Goal: Task Accomplishment & Management: Manage account settings

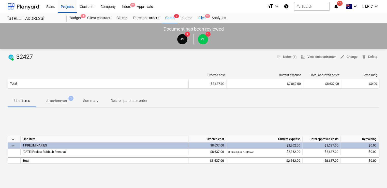
click at [202, 19] on div "Files 9+" at bounding box center [202, 18] width 13 height 10
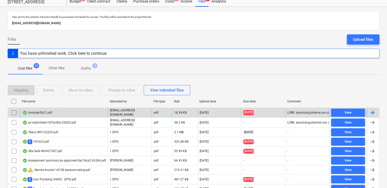
scroll to position [25, 0]
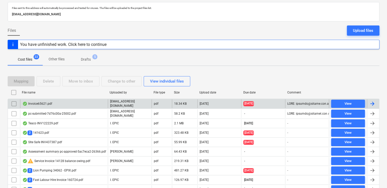
click at [64, 104] on div "Invoice65621.pdf" at bounding box center [64, 103] width 88 height 9
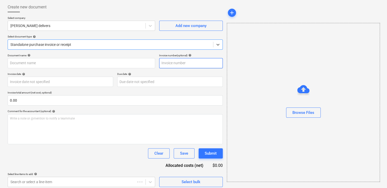
type input "65621"
type input "[DATE]"
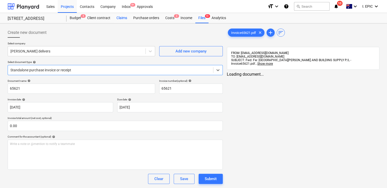
click at [203, 20] on div "Files 9+" at bounding box center [202, 18] width 13 height 10
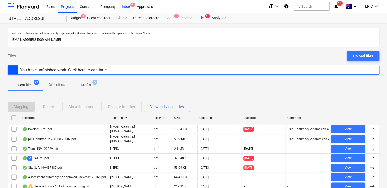
click at [122, 7] on div "Inbox 9+" at bounding box center [126, 6] width 15 height 13
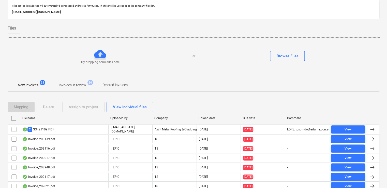
scroll to position [76, 0]
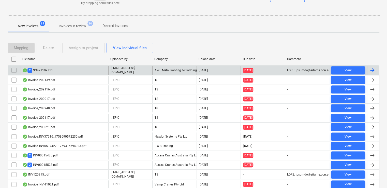
click at [73, 71] on div "2 SO421109.PDF" at bounding box center [64, 70] width 88 height 9
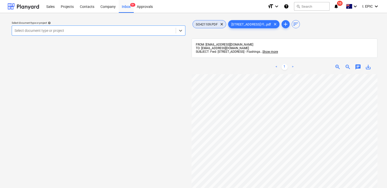
click at [209, 24] on span "SO421109.PDF" at bounding box center [207, 24] width 28 height 4
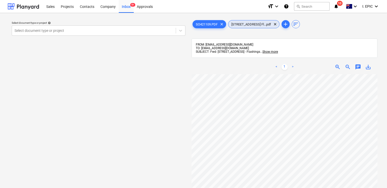
click at [244, 21] on div "[STREET_ADDRESS]...pdf clear" at bounding box center [253, 24] width 51 height 8
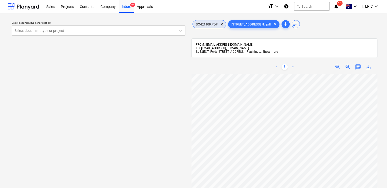
click at [208, 22] on span "SO421109.PDF" at bounding box center [207, 24] width 28 height 4
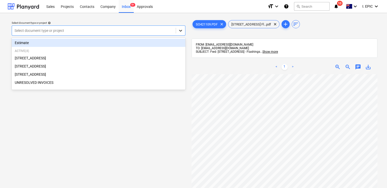
click at [179, 31] on icon at bounding box center [180, 30] width 5 height 5
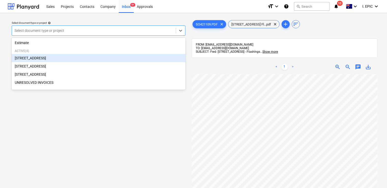
click at [99, 60] on div "[STREET_ADDRESS]" at bounding box center [99, 58] width 174 height 8
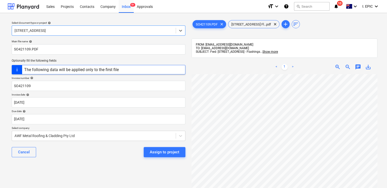
click at [357, 65] on span "chat" at bounding box center [358, 67] width 6 height 6
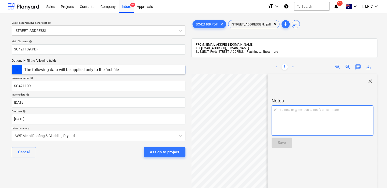
click at [293, 111] on p "Write a note or @mention to notify a teammate [PERSON_NAME]" at bounding box center [322, 110] width 97 height 4
drag, startPoint x: 281, startPoint y: 110, endPoint x: 269, endPoint y: 108, distance: 11.8
click at [269, 108] on div "close Notes Sent by [PERSON_NAME]. Save" at bounding box center [323, 165] width 110 height 182
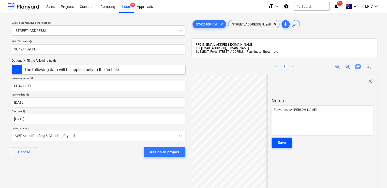
click at [282, 141] on div "Save" at bounding box center [282, 142] width 8 height 7
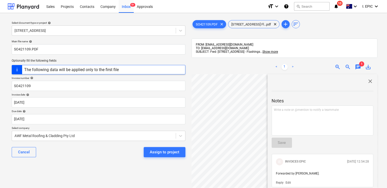
click at [369, 81] on span "close" at bounding box center [371, 81] width 6 height 6
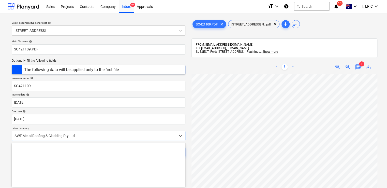
scroll to position [34, 0]
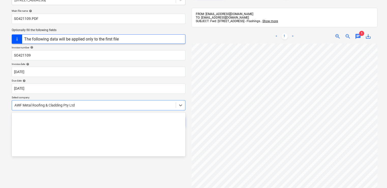
click at [86, 137] on body "Sales Projects Contacts Company Inbox 9+ Approvals format_size keyboard_arrow_d…" at bounding box center [193, 63] width 387 height 188
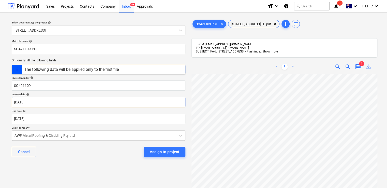
scroll to position [0, 0]
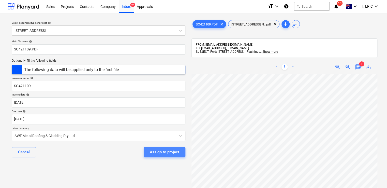
click at [169, 152] on div "Assign to project" at bounding box center [165, 152] width 30 height 7
